Goal: Task Accomplishment & Management: Manage account settings

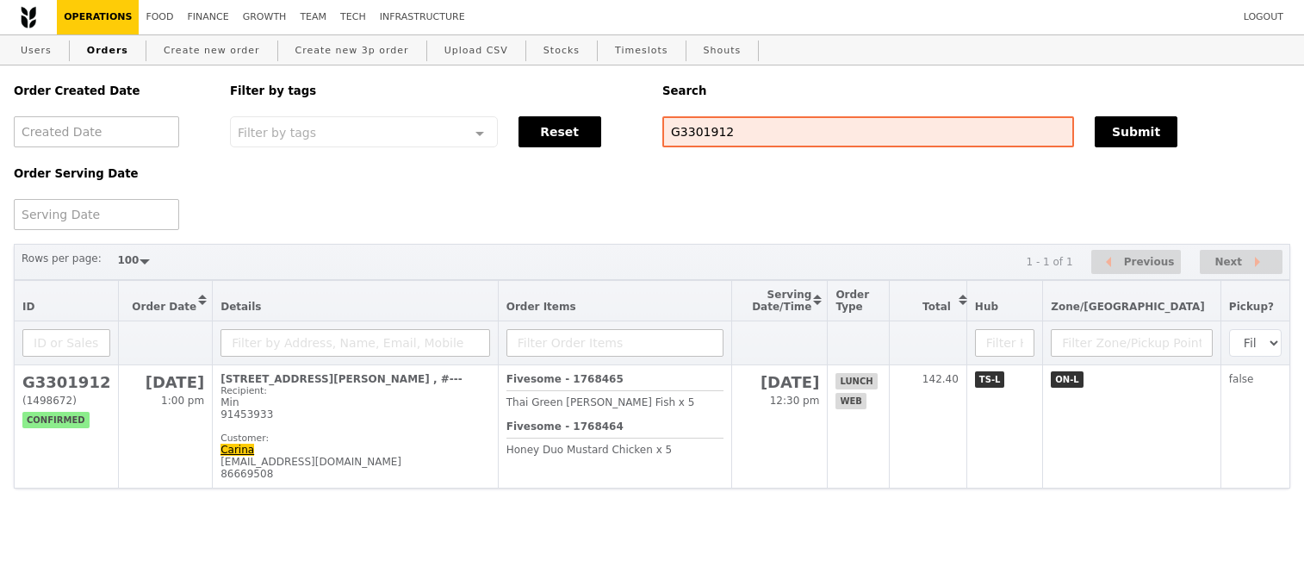
select select "100"
click at [678, 126] on input "G3301912" at bounding box center [868, 131] width 412 height 31
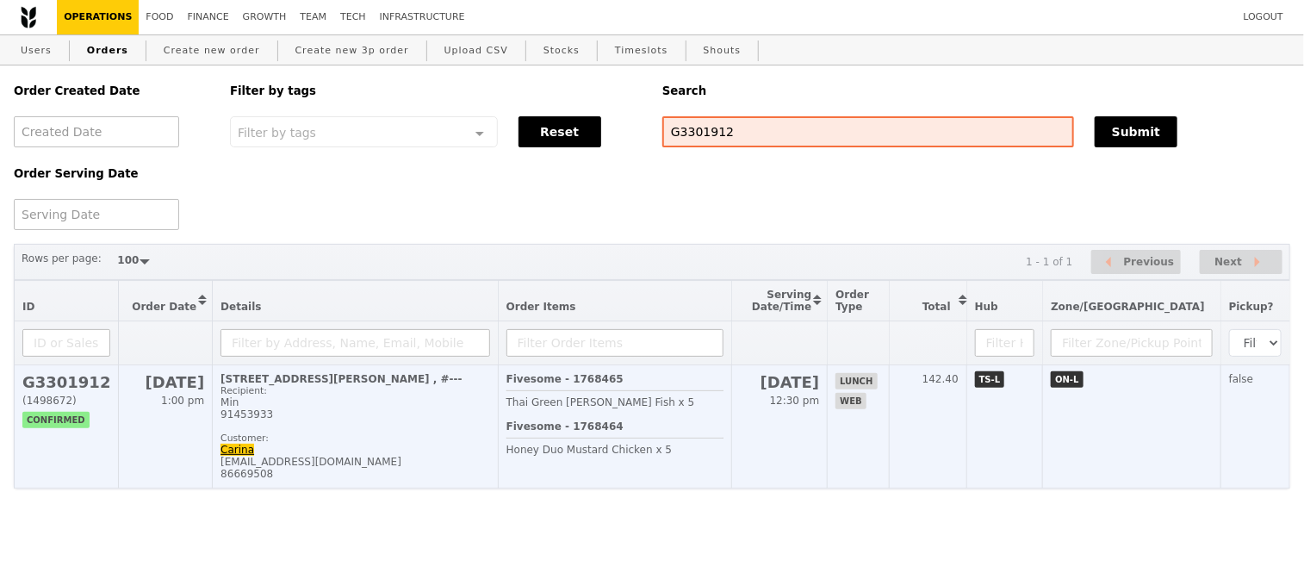
click at [75, 391] on h2 "G3301912" at bounding box center [66, 382] width 88 height 18
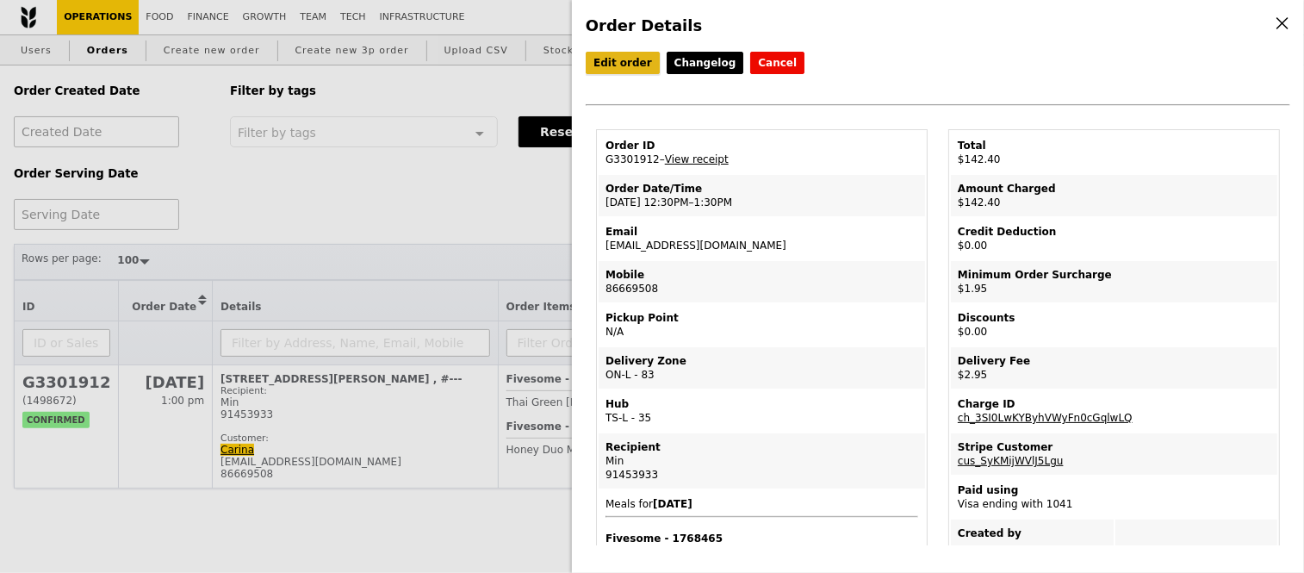
click at [606, 65] on link "Edit order" at bounding box center [623, 63] width 74 height 22
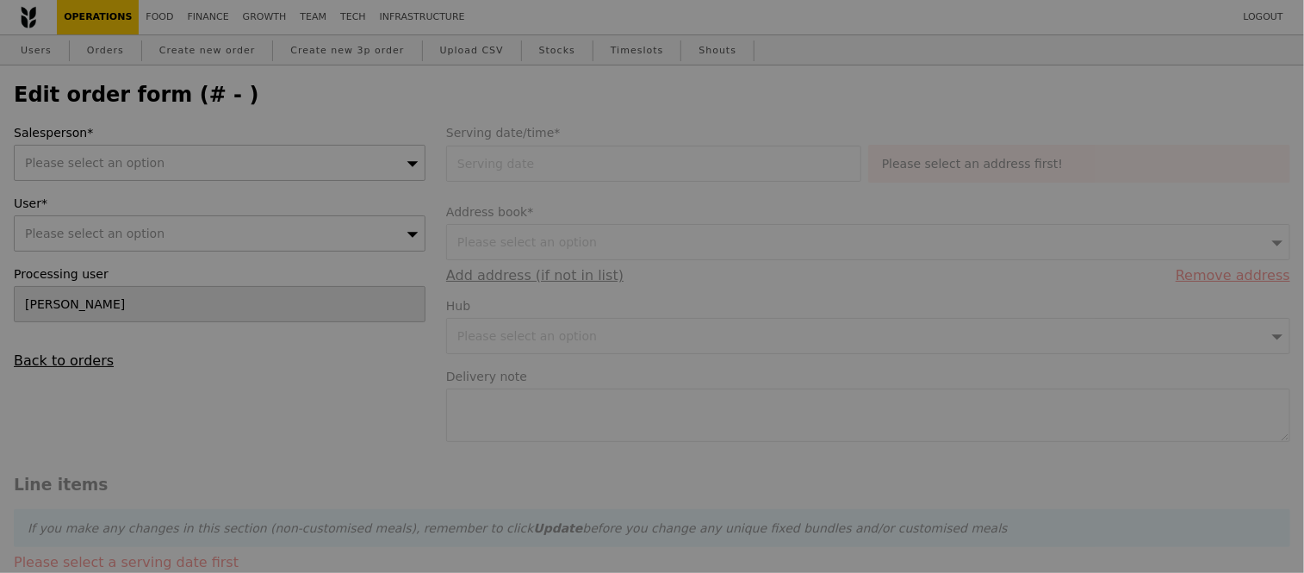
type input "15 Oct 2025"
type textarea "Deliver to Kelvin & Frank Reid Pte Ltd."
type input "137.50"
type input "1.79"
type input "1.95"
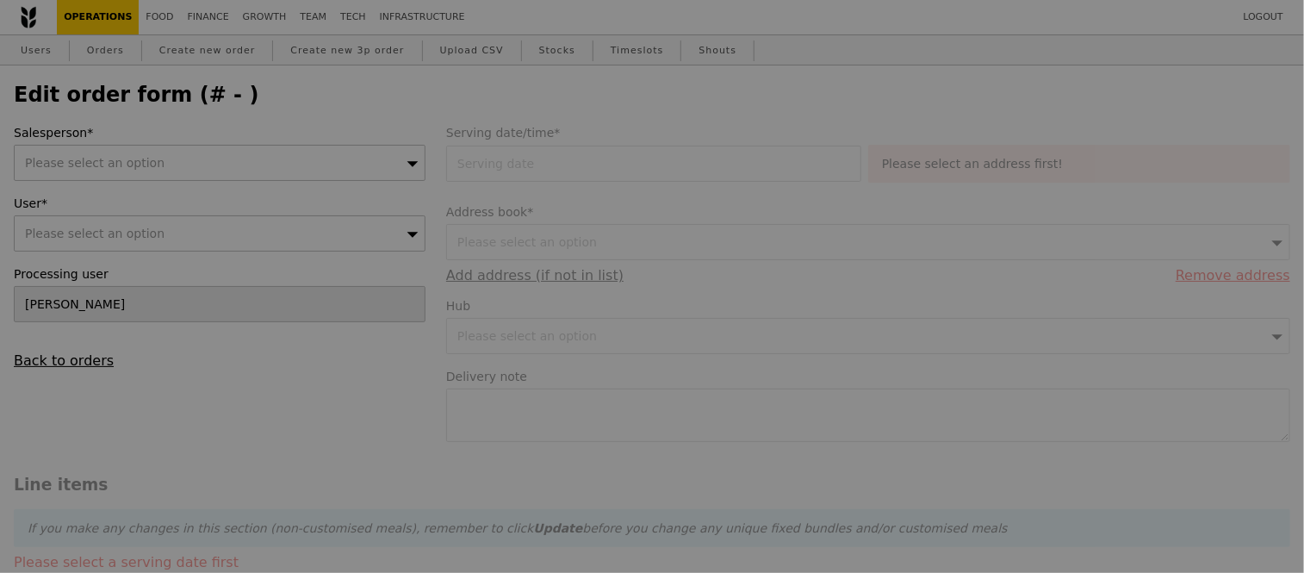
type input "2.71"
type input "2.95"
type input "142.40"
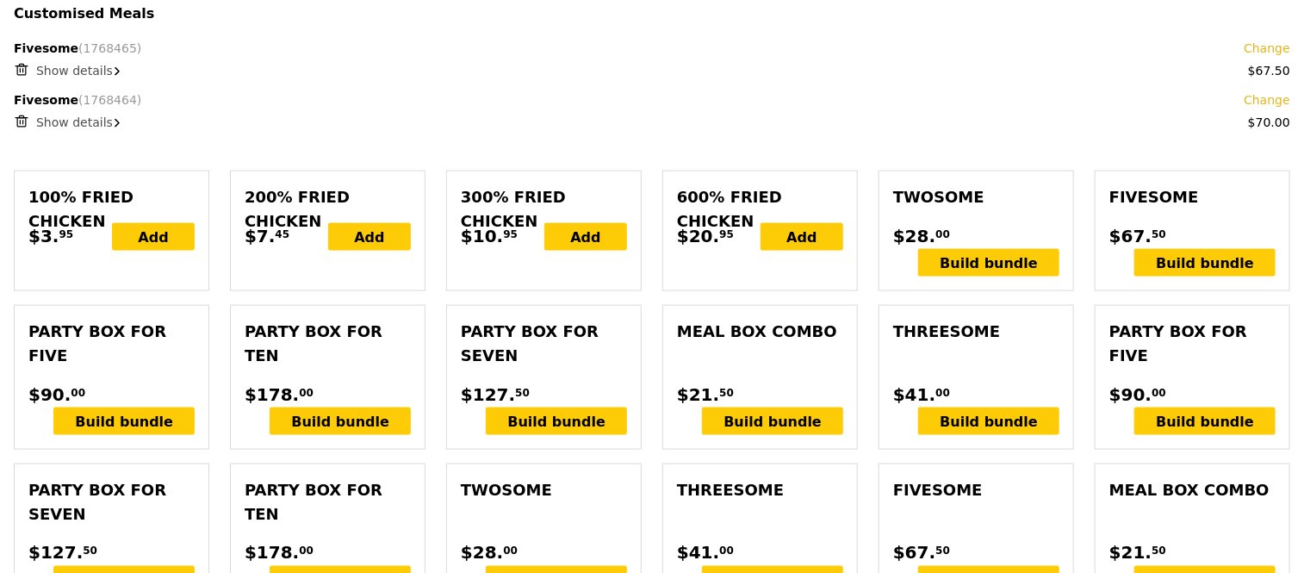
scroll to position [957, 0]
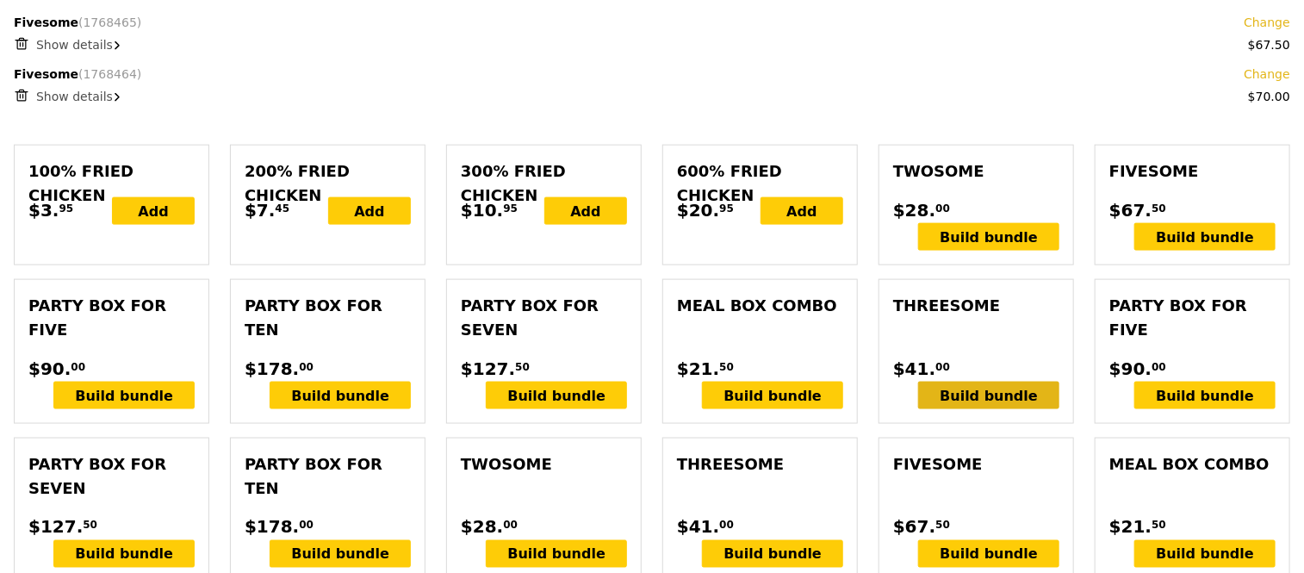
click at [1028, 409] on div "Build bundle" at bounding box center [988, 396] width 141 height 28
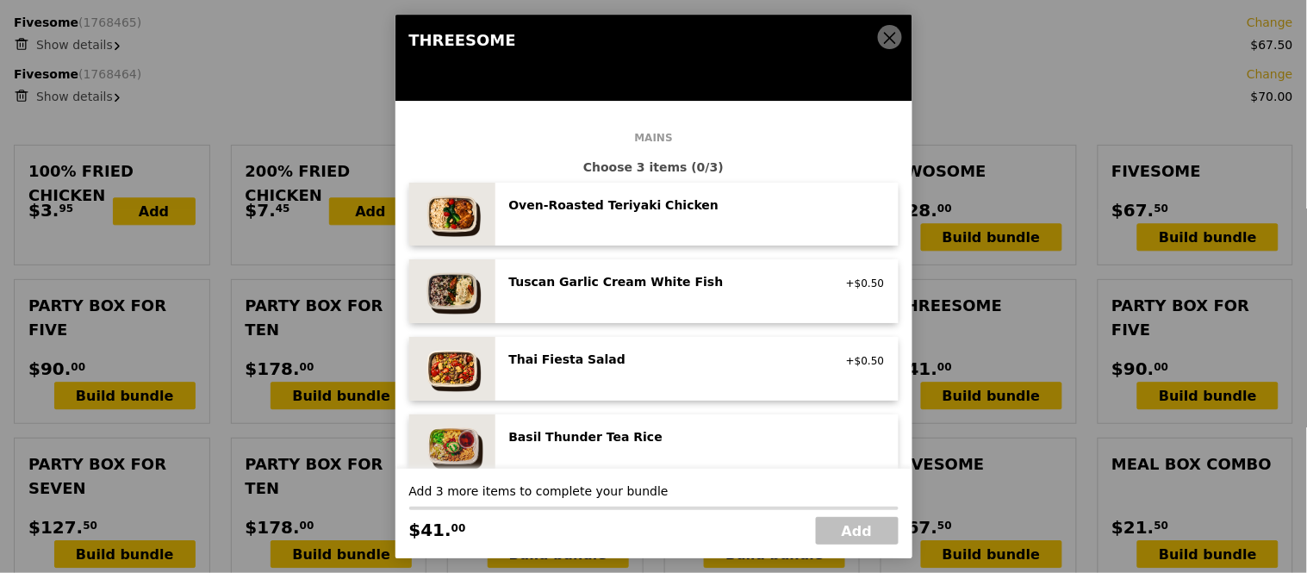
click at [889, 30] on icon at bounding box center [890, 38] width 16 height 16
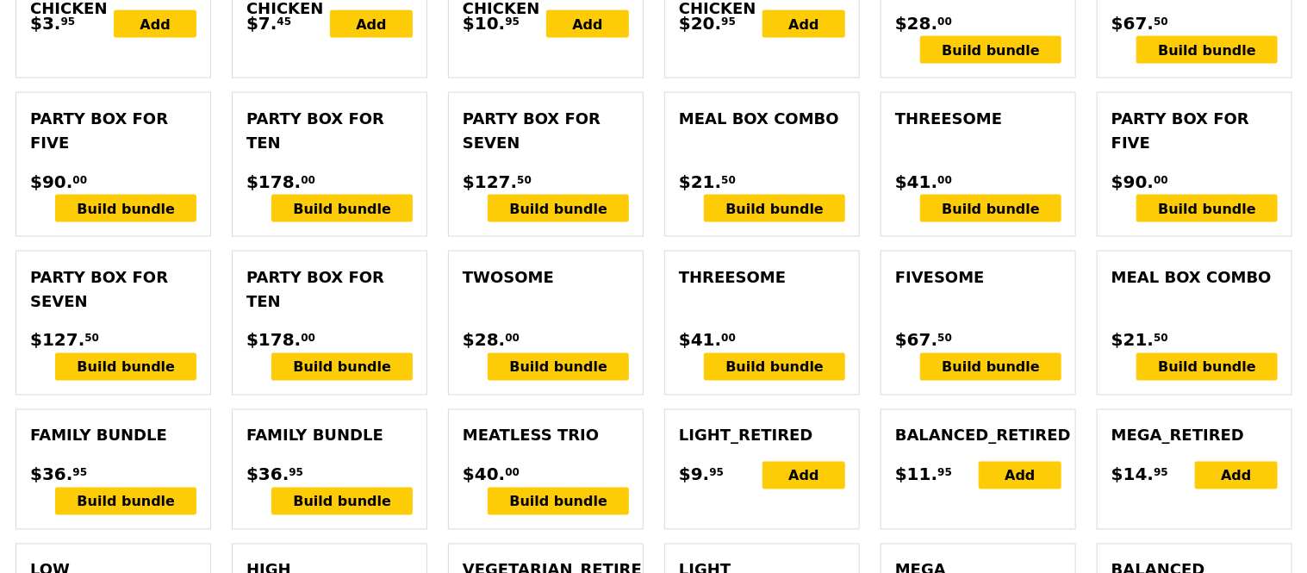
scroll to position [1148, 0]
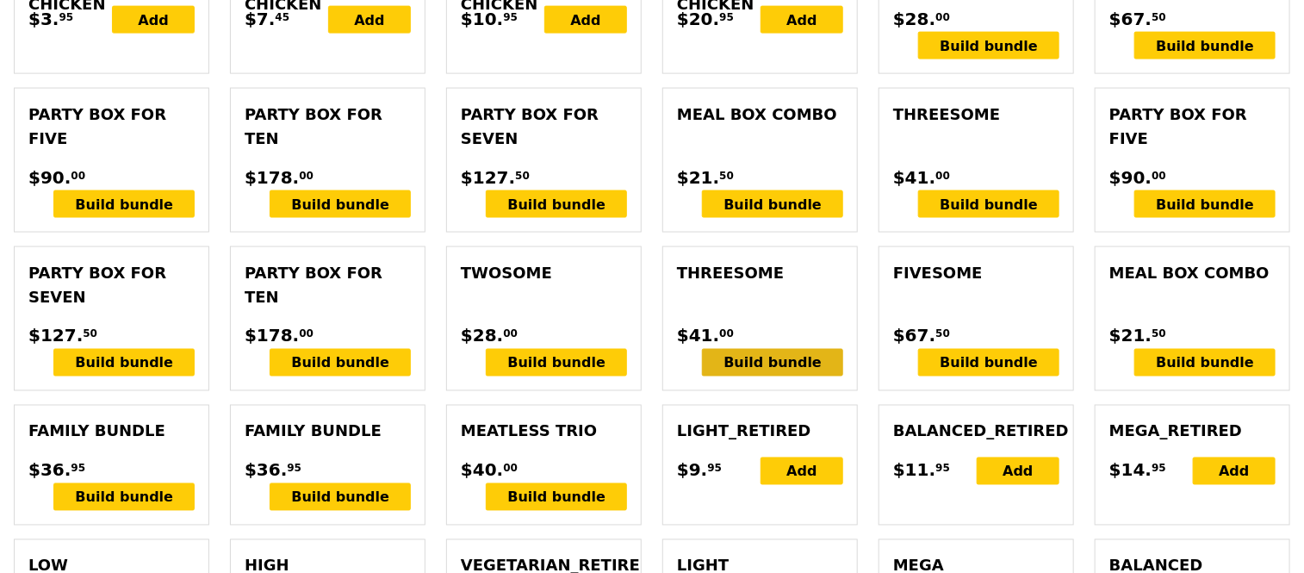
click at [764, 376] on div "Build bundle" at bounding box center [772, 363] width 141 height 28
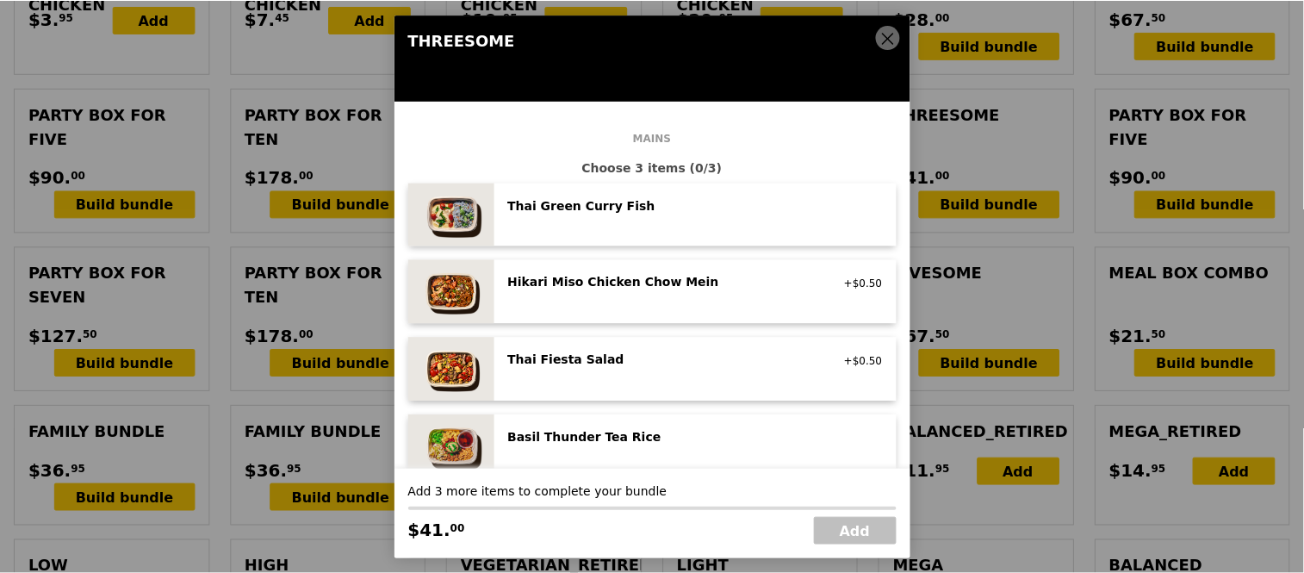
scroll to position [191, 0]
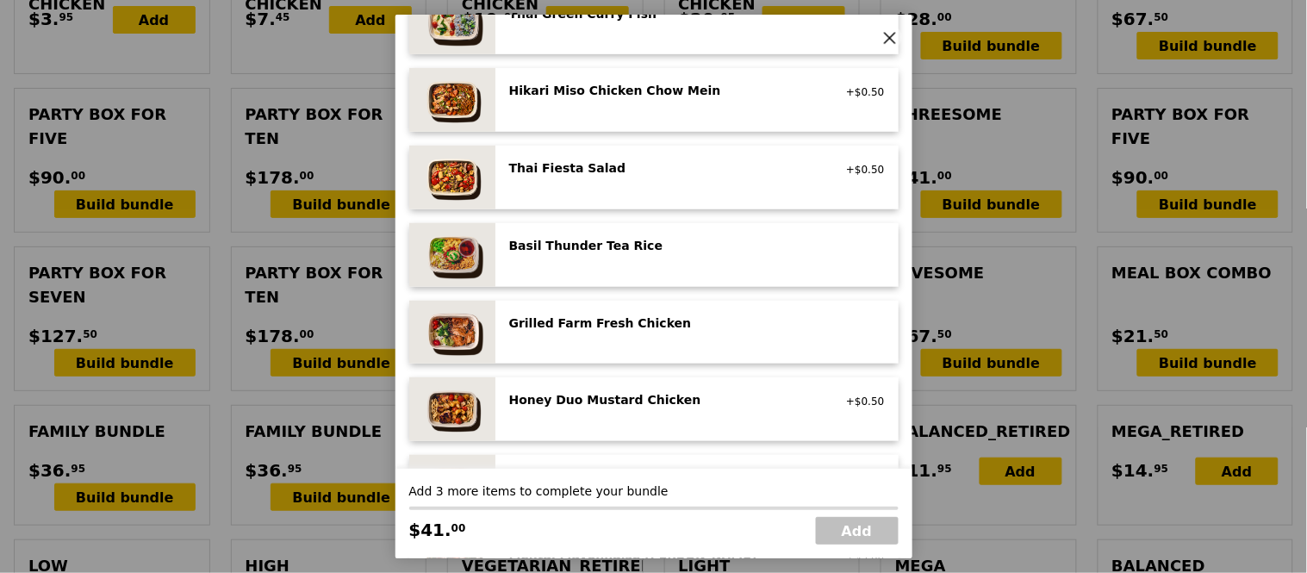
click at [636, 340] on div "Grilled Farm Fresh Chicken high protein, contains allium, dairy, nuts, soy" at bounding box center [697, 332] width 376 height 36
click at [636, 340] on div "Grilled Farm Fresh Chicken high protein, contains allium, dairy, nuts, soy Remo…" at bounding box center [697, 332] width 376 height 36
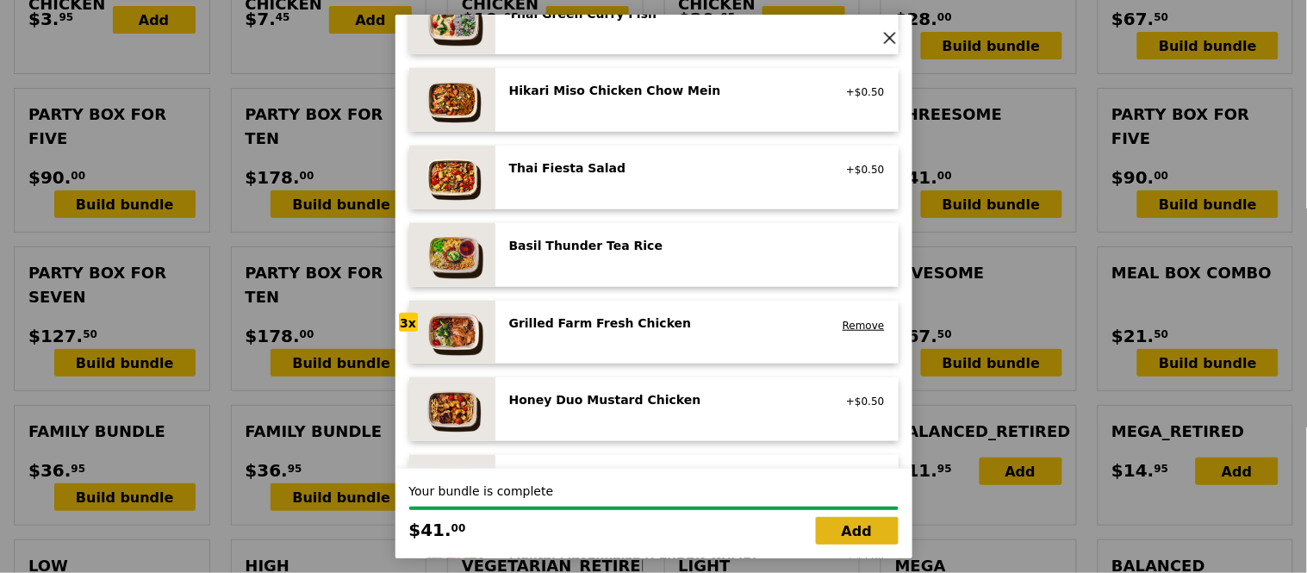
click at [842, 528] on link "Add" at bounding box center [857, 531] width 83 height 28
type input "Loading..."
type input "178.50"
type input "183.40"
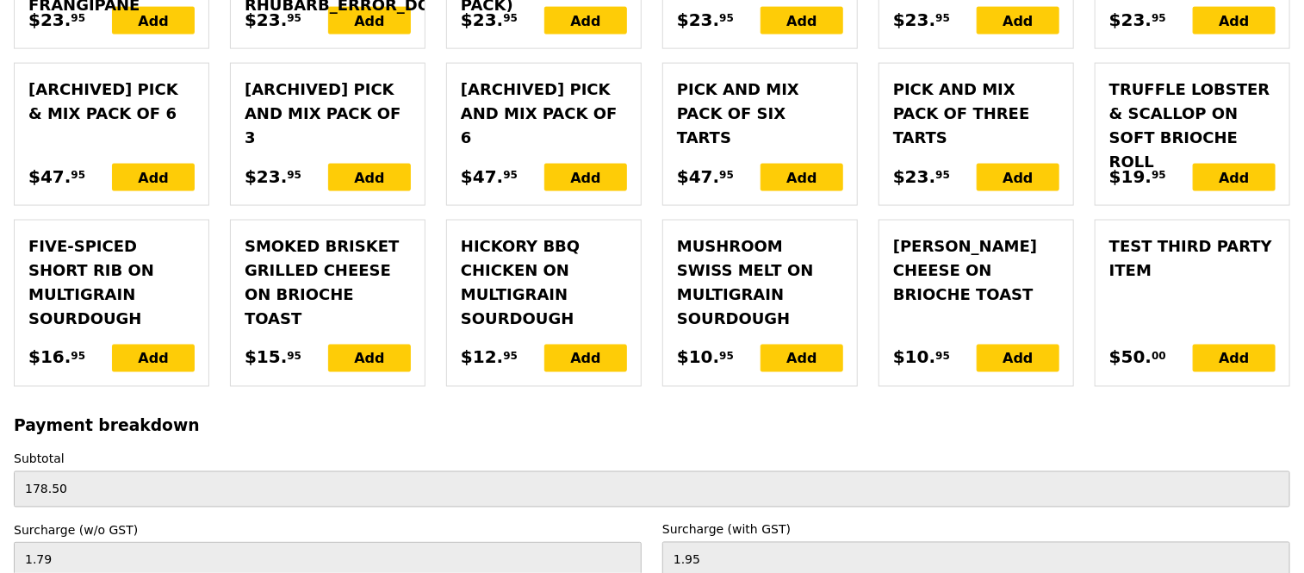
scroll to position [4603, 0]
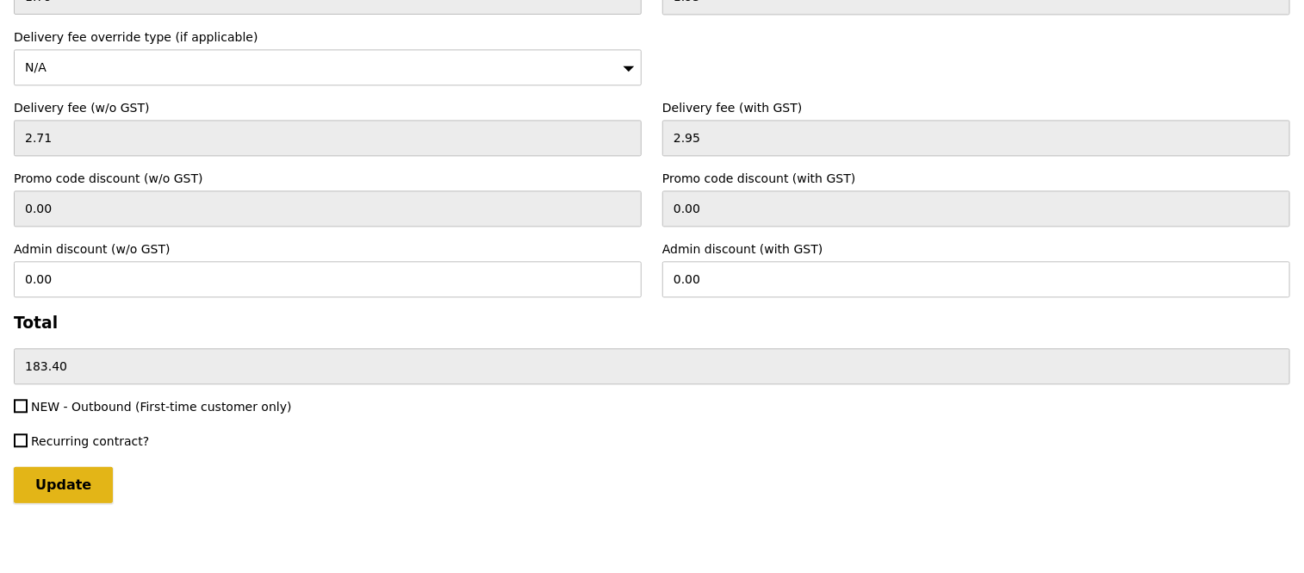
click at [71, 474] on input "Update" at bounding box center [63, 485] width 99 height 36
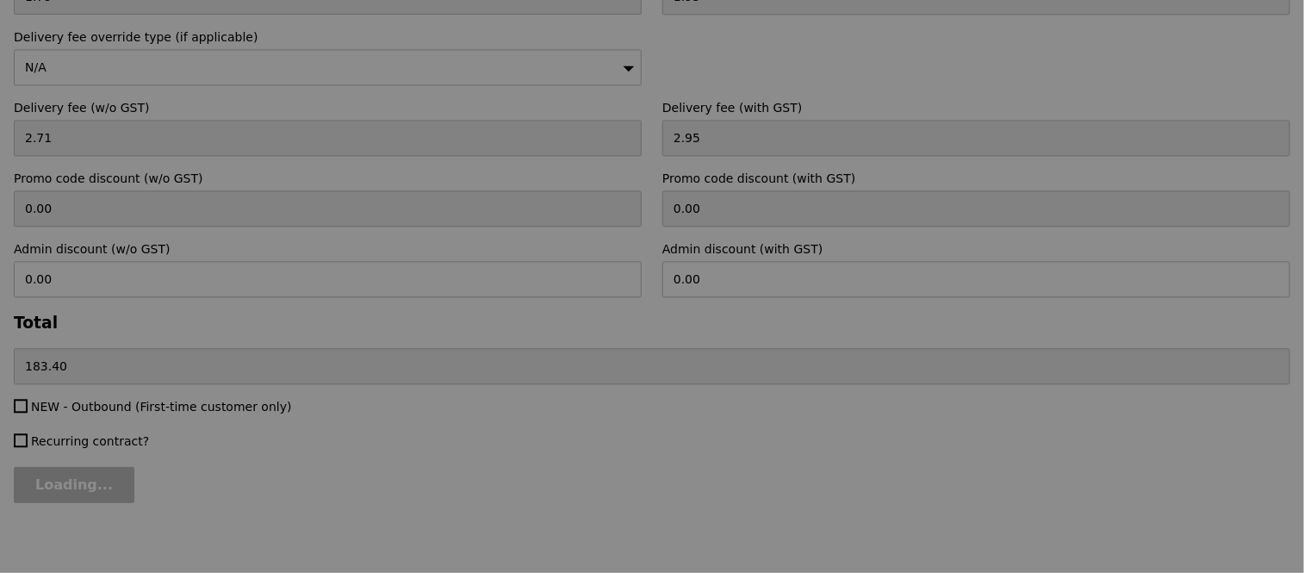
type input "Update"
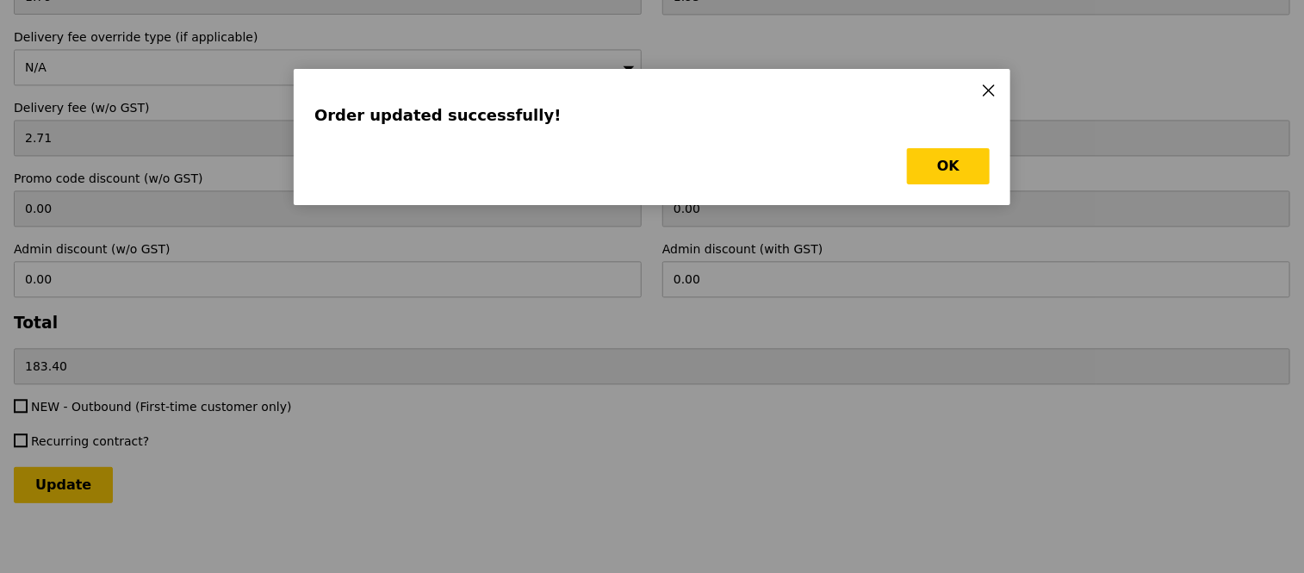
scroll to position [0, 0]
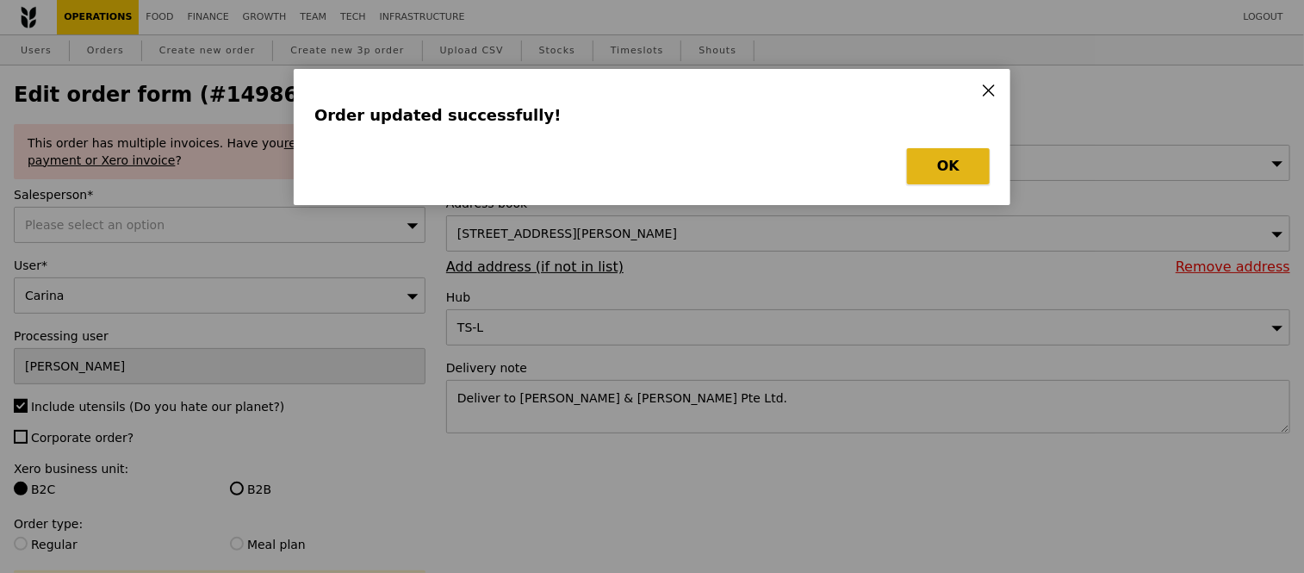
click at [930, 161] on button "OK" at bounding box center [948, 166] width 83 height 36
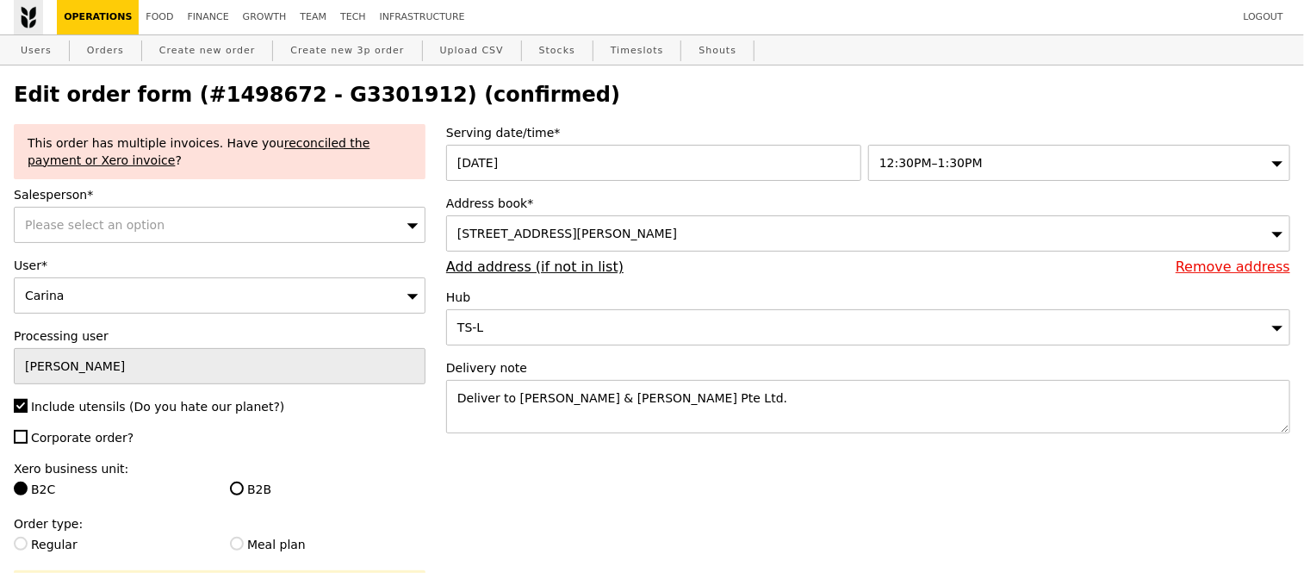
select select "100"
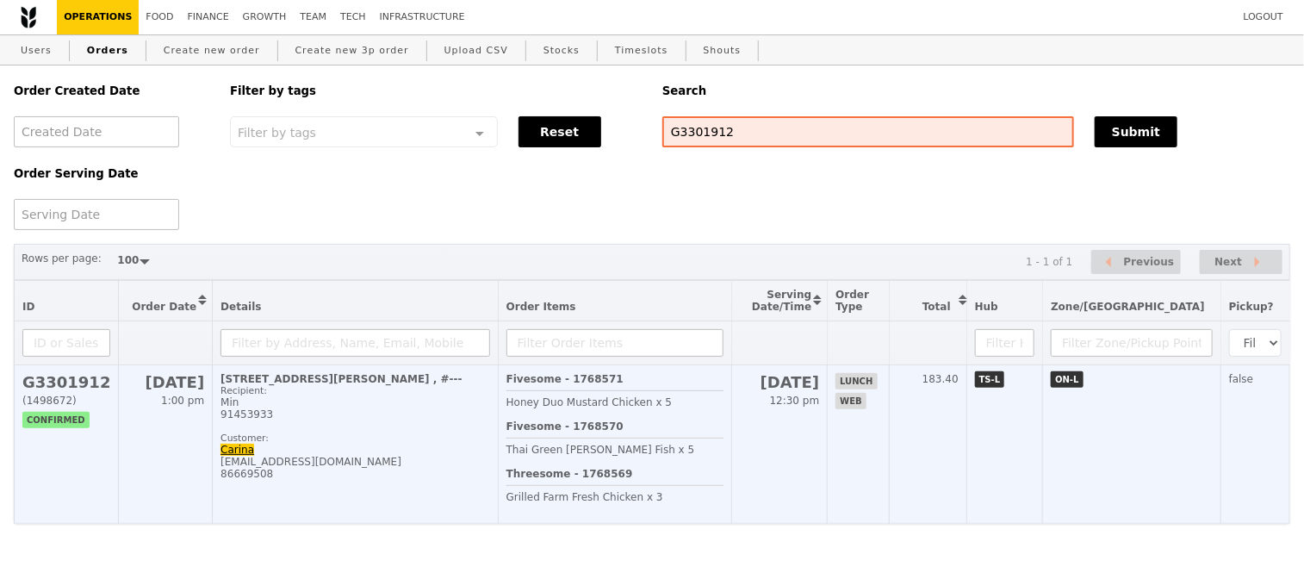
scroll to position [52, 0]
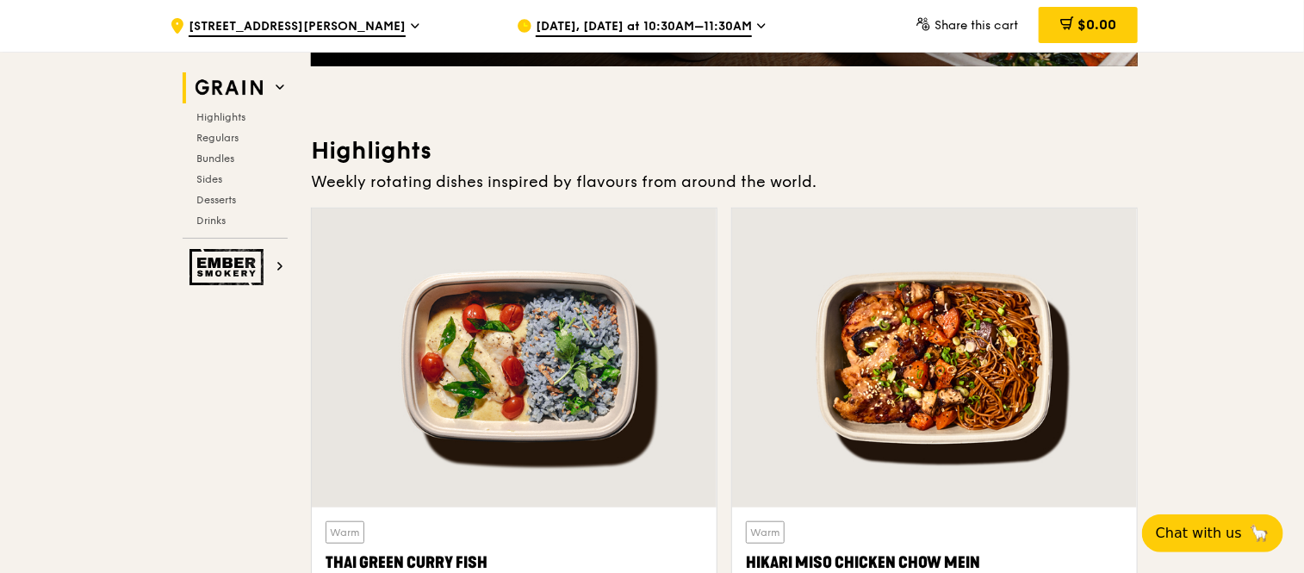
scroll to position [478, 0]
